Goal: Find specific page/section: Find specific page/section

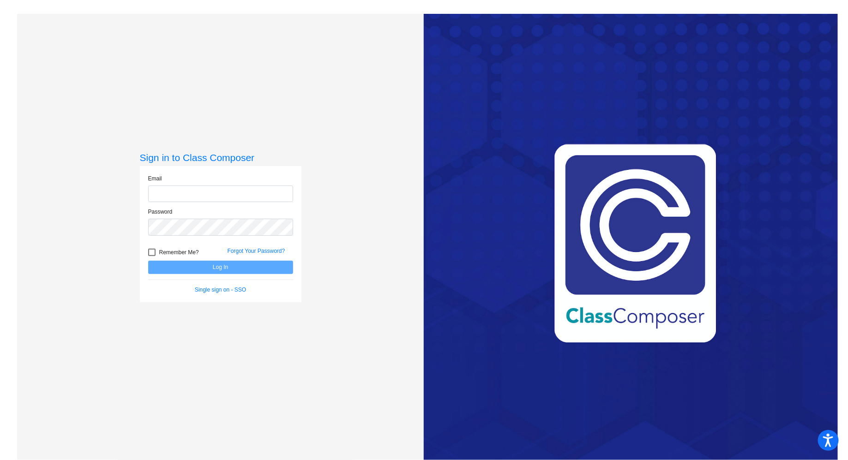
type input "[EMAIL_ADDRESS][DOMAIN_NAME]"
click at [197, 268] on button "Log In" at bounding box center [220, 267] width 145 height 13
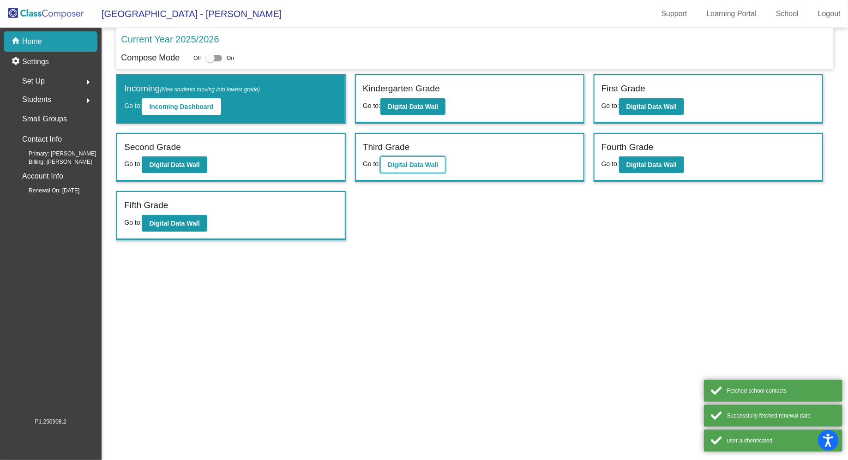
click at [403, 162] on b "Digital Data Wall" at bounding box center [413, 164] width 50 height 7
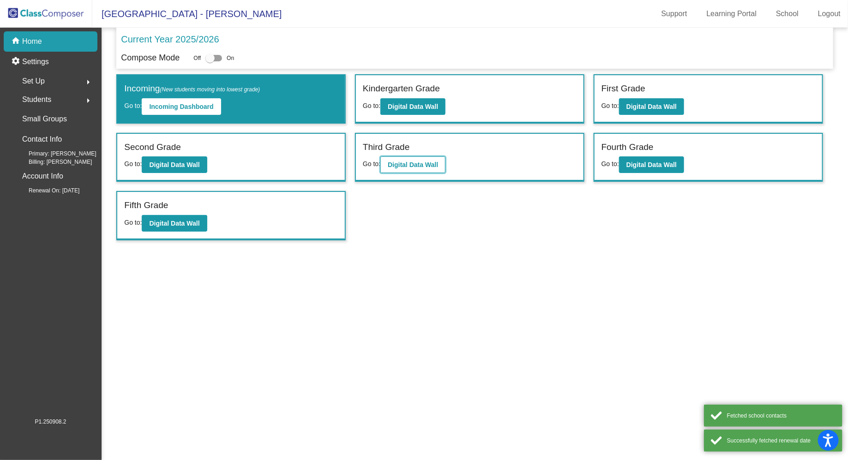
click at [418, 167] on b "Digital Data Wall" at bounding box center [413, 164] width 50 height 7
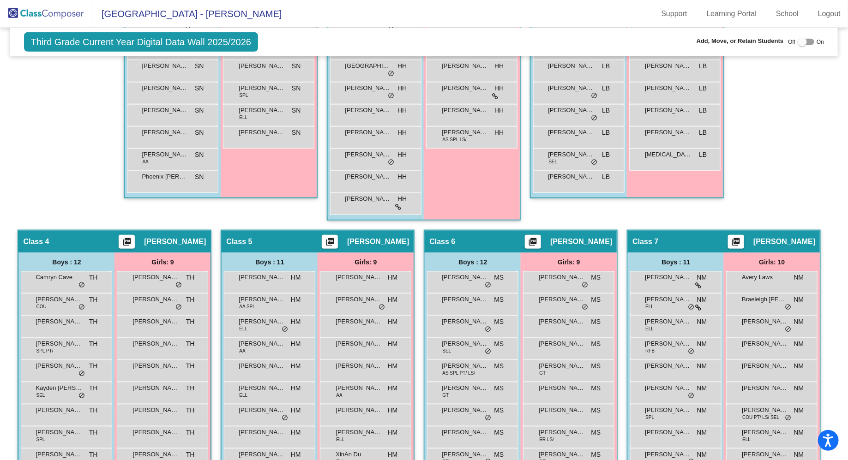
scroll to position [824, 0]
